Goal: Information Seeking & Learning: Learn about a topic

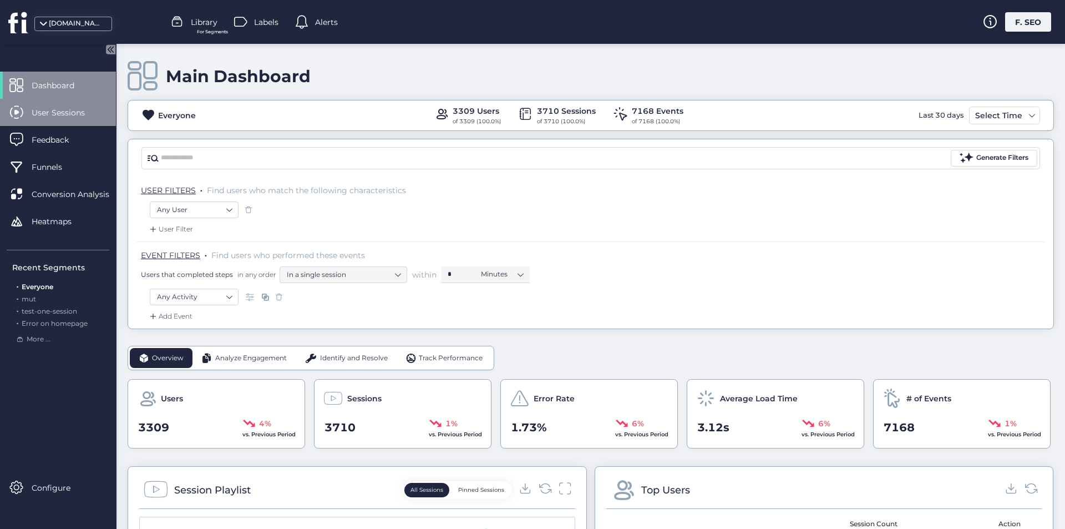
click at [34, 116] on span "User Sessions" at bounding box center [67, 112] width 70 height 12
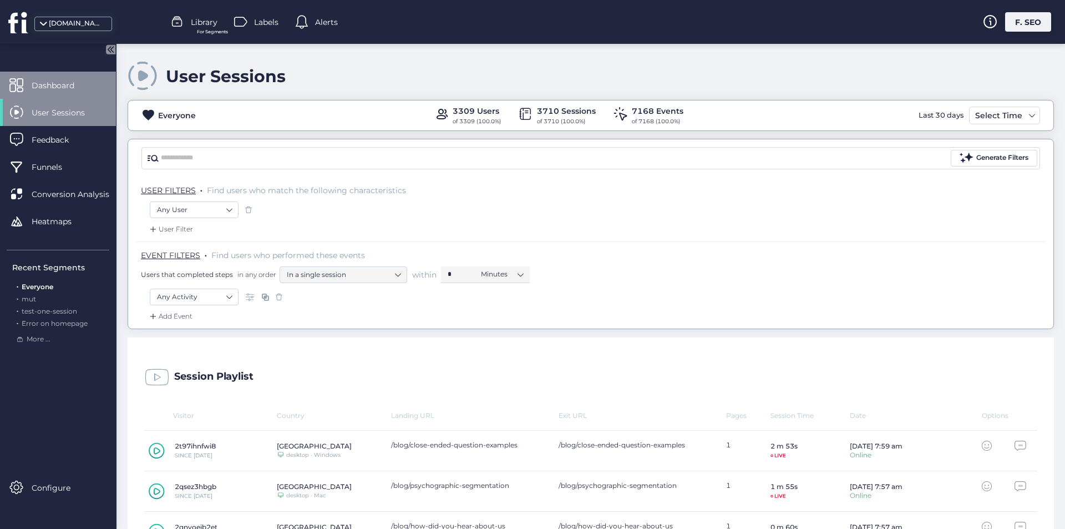
click at [47, 95] on div "Dashboard" at bounding box center [58, 85] width 116 height 27
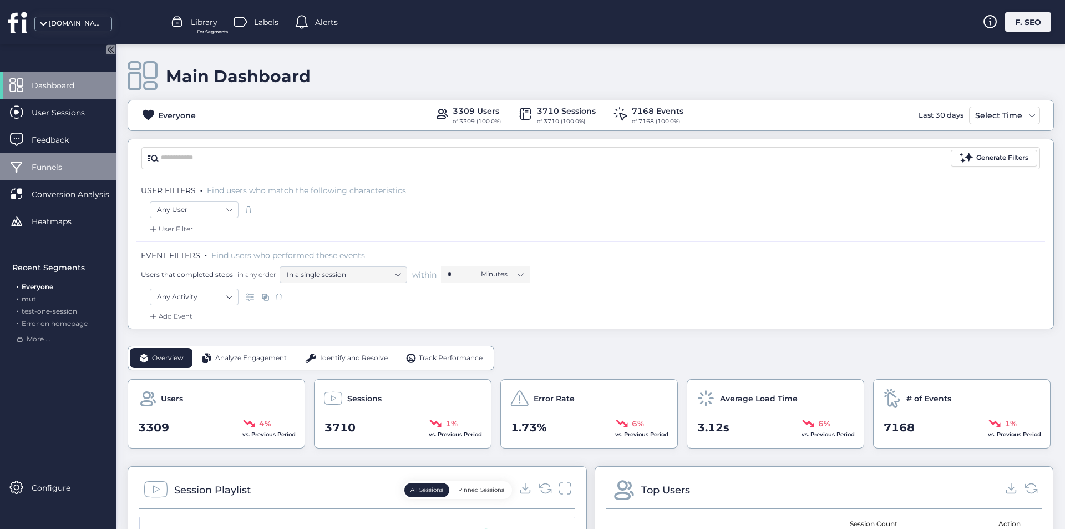
click at [72, 164] on span "Funnels" at bounding box center [55, 167] width 47 height 12
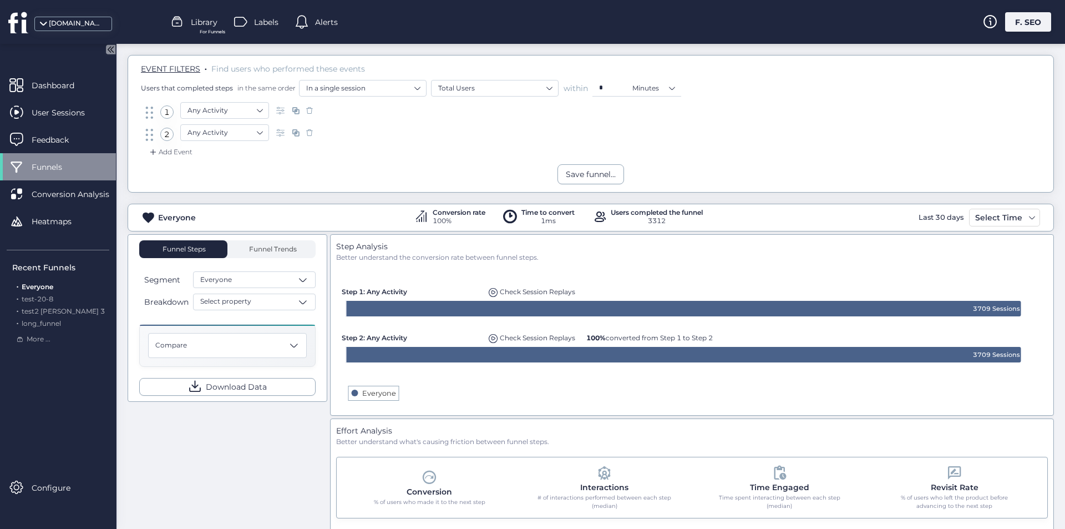
scroll to position [113, 0]
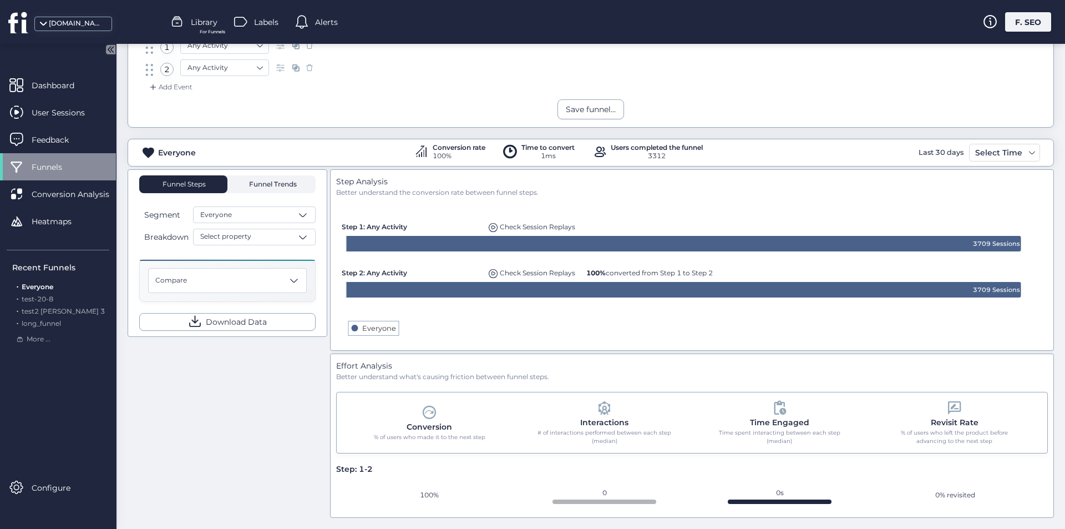
click at [272, 187] on span "Funnel Trends" at bounding box center [271, 184] width 50 height 7
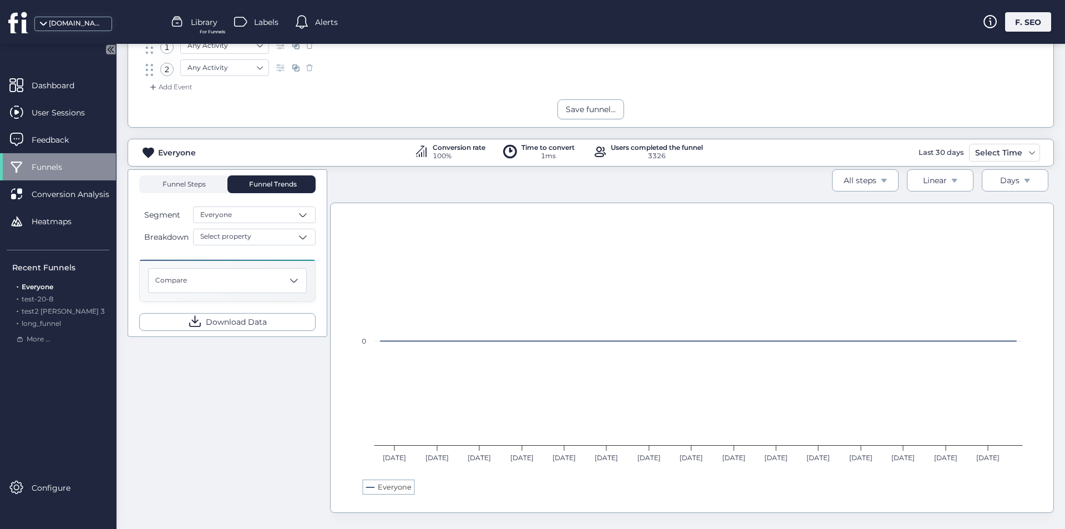
click at [196, 189] on span "Funnel Steps" at bounding box center [183, 184] width 44 height 18
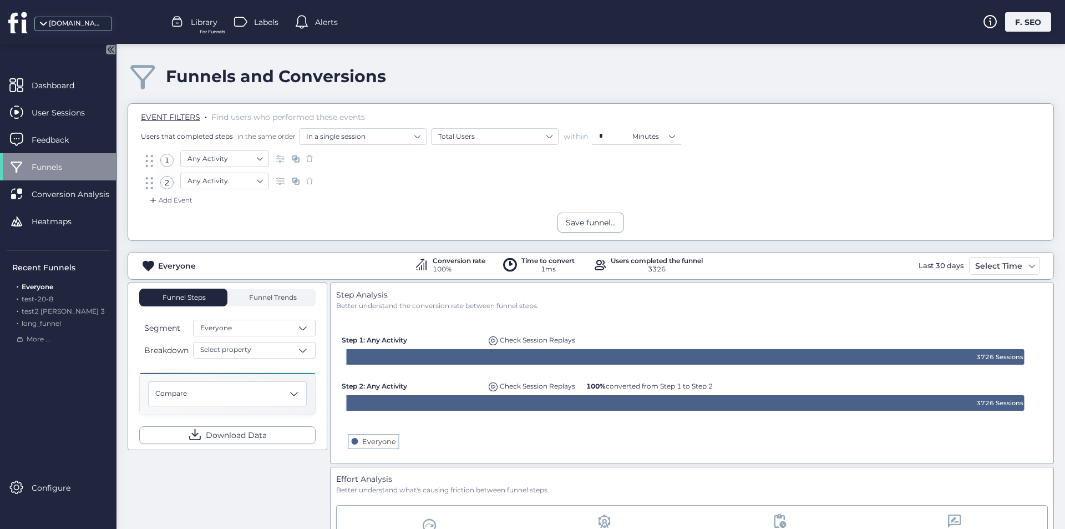
click at [162, 265] on div "Everyone" at bounding box center [177, 266] width 38 height 12
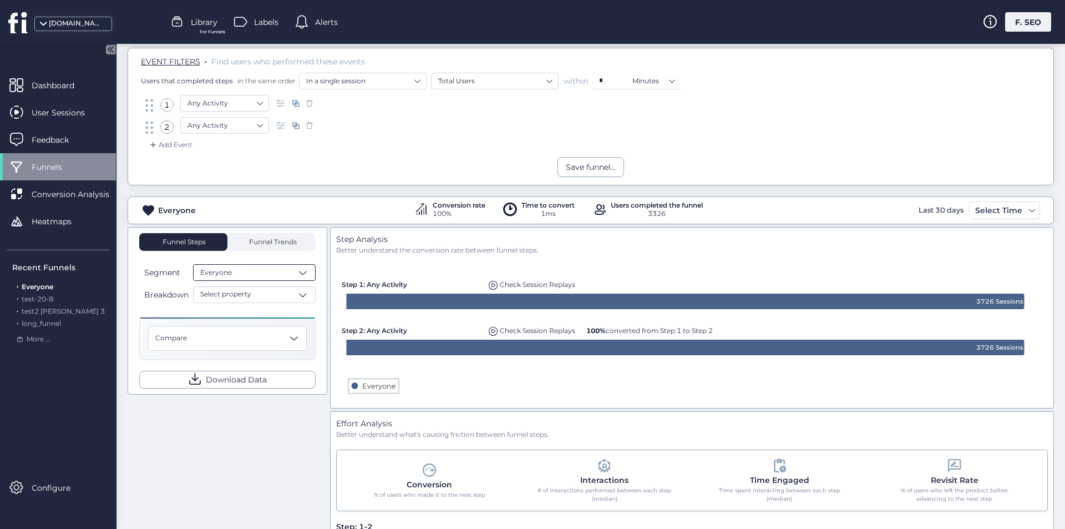
click at [261, 267] on div "Everyone" at bounding box center [254, 272] width 123 height 17
click at [253, 393] on div "Segment 1" at bounding box center [254, 393] width 108 height 11
click at [83, 97] on div "Dashboard" at bounding box center [58, 85] width 116 height 27
